Goal: Ask a question: Seek information or help from site administrators or community

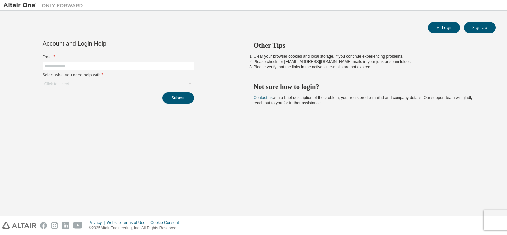
click at [126, 70] on form "Email * Select what you need help with * Click to select" at bounding box center [118, 71] width 151 height 34
click at [122, 64] on input "text" at bounding box center [119, 65] width 148 height 5
type input "**********"
click at [113, 85] on div "Click to select" at bounding box center [118, 84] width 151 height 8
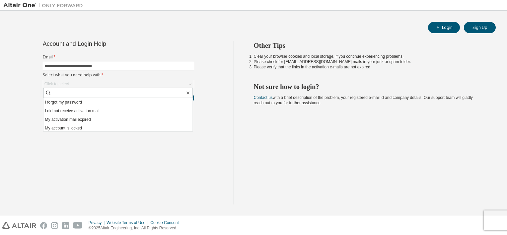
click at [128, 102] on li "I forgot my password" at bounding box center [118, 102] width 149 height 9
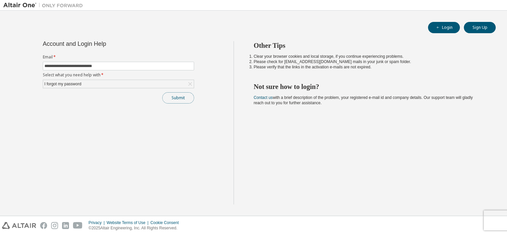
click at [175, 95] on button "Submit" at bounding box center [178, 97] width 32 height 11
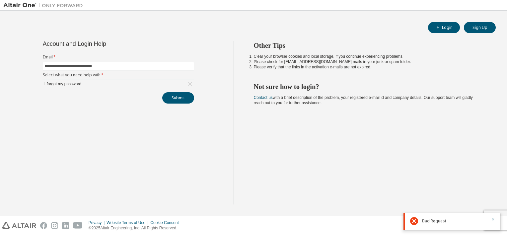
click at [165, 85] on div "I forgot my password" at bounding box center [118, 84] width 151 height 8
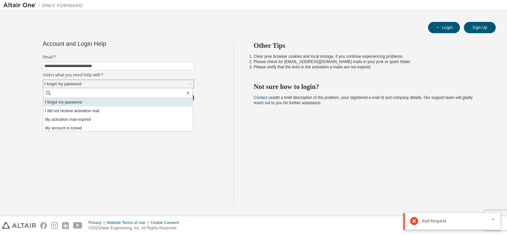
click at [102, 102] on li "I forgot my password" at bounding box center [118, 102] width 149 height 9
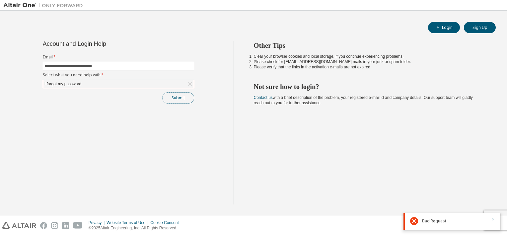
click at [175, 96] on button "Submit" at bounding box center [178, 97] width 32 height 11
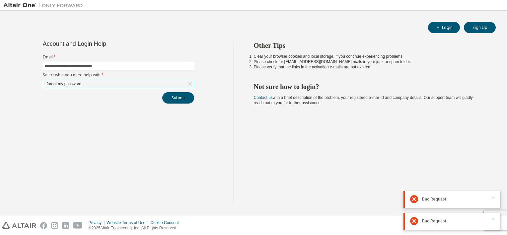
click at [167, 78] on form "**********" at bounding box center [118, 71] width 151 height 34
click at [160, 80] on div "I forgot my password" at bounding box center [118, 84] width 151 height 8
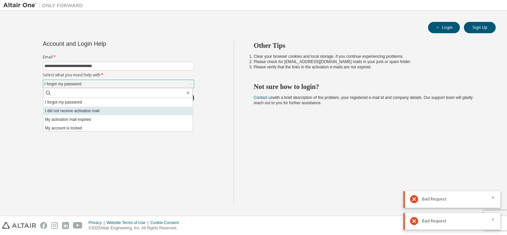
click at [133, 109] on li "I did not receive activation mail" at bounding box center [118, 111] width 149 height 9
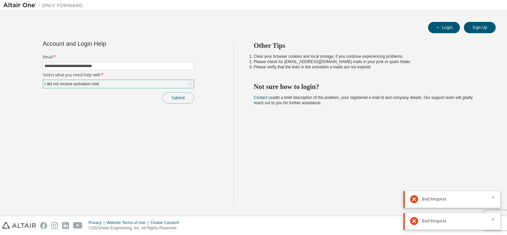
click at [179, 99] on button "Submit" at bounding box center [178, 97] width 32 height 11
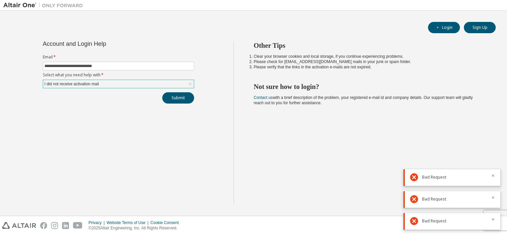
click at [116, 81] on div "I did not receive activation mail" at bounding box center [118, 84] width 151 height 8
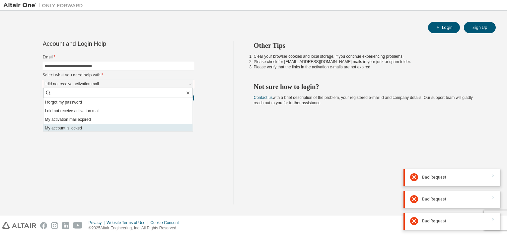
click at [118, 130] on li "My account is locked" at bounding box center [118, 128] width 149 height 9
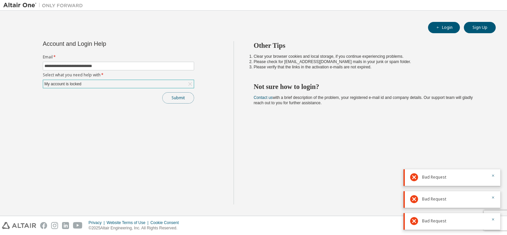
click at [190, 93] on button "Submit" at bounding box center [178, 97] width 32 height 11
